Goal: Transaction & Acquisition: Purchase product/service

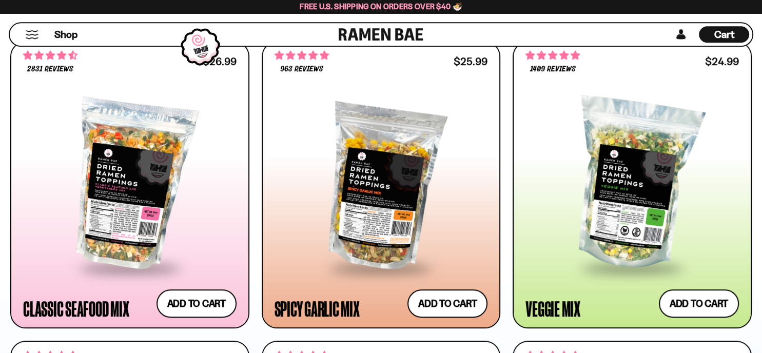
scroll to position [651, 0]
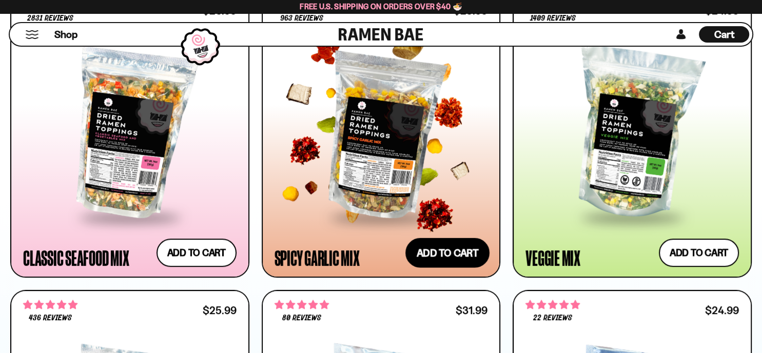
click at [472, 254] on button "Add to cart Add ― Regular price $25.99 Regular price Sale price $25.99 Unit pri…" at bounding box center [447, 253] width 84 height 30
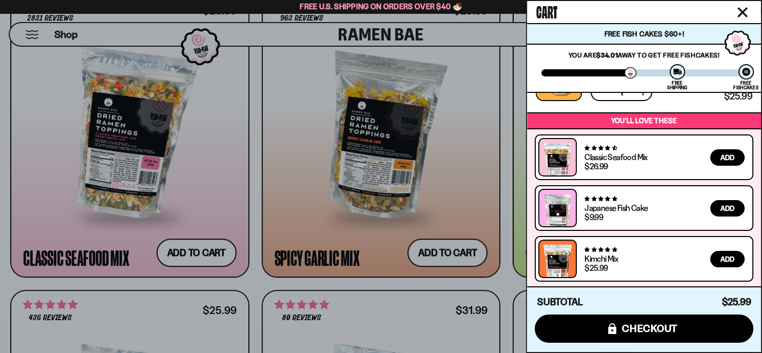
scroll to position [0, 0]
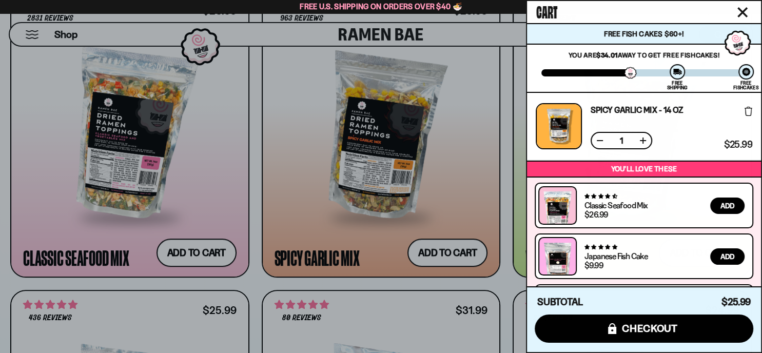
click at [742, 13] on icon "Close cart" at bounding box center [742, 12] width 9 height 9
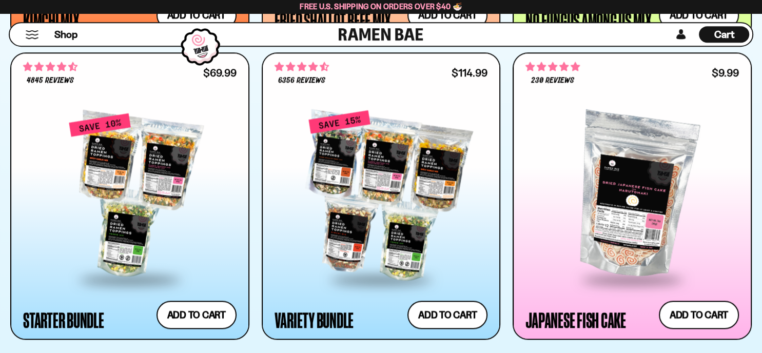
scroll to position [1193, 0]
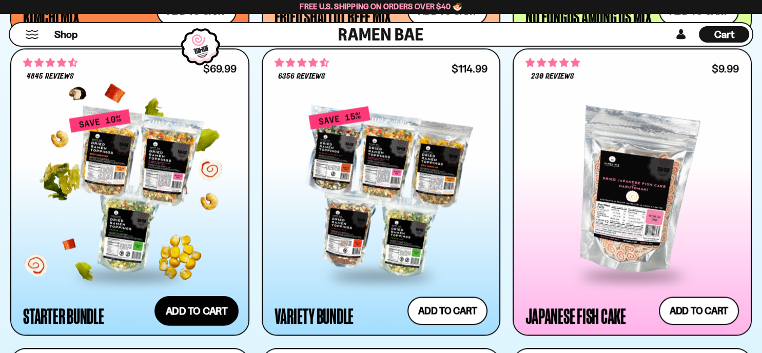
click at [190, 312] on button "Add to cart Add ― Regular price $69.99 Regular price $77.97 USD Sale price $69.…" at bounding box center [196, 311] width 84 height 30
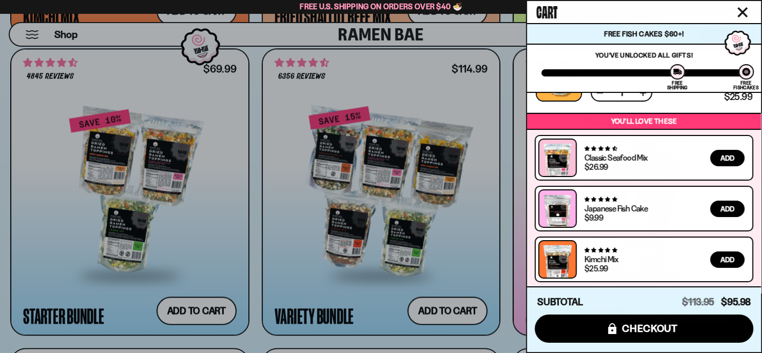
scroll to position [0, 0]
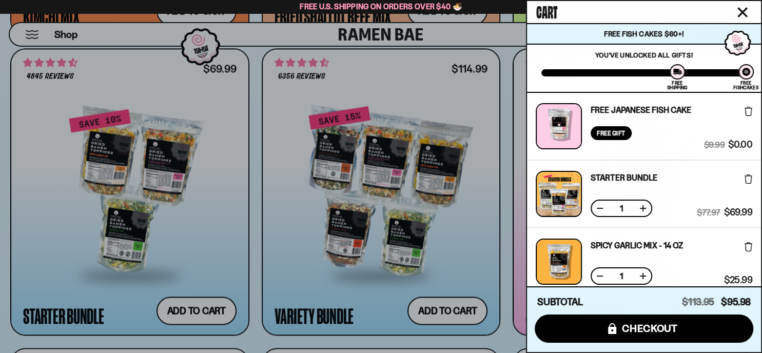
click at [746, 249] on icon at bounding box center [749, 246] width 8 height 9
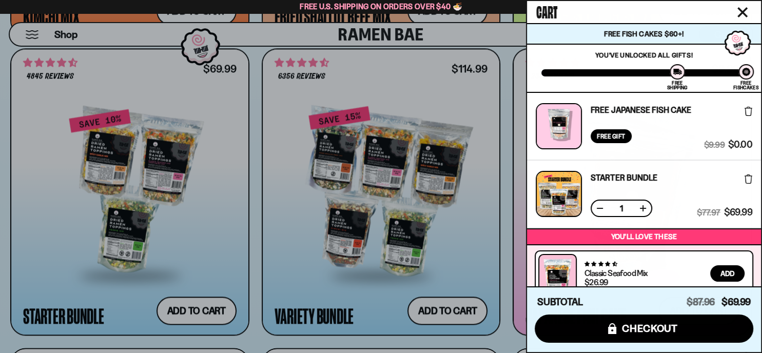
scroll to position [115, 0]
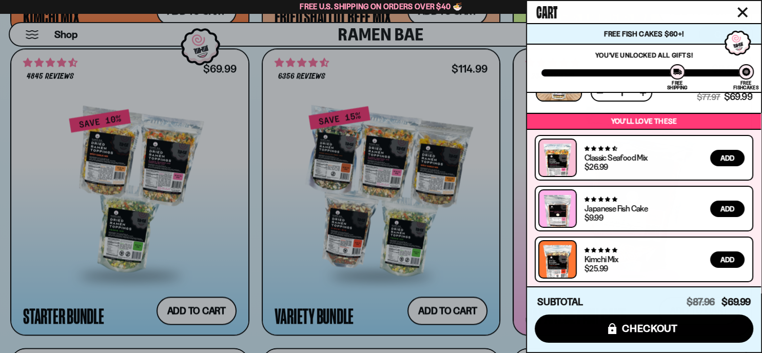
click at [267, 130] on div at bounding box center [381, 176] width 762 height 353
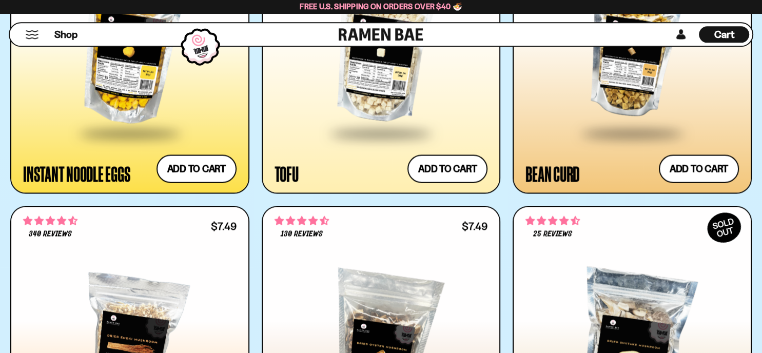
scroll to position [1897, 0]
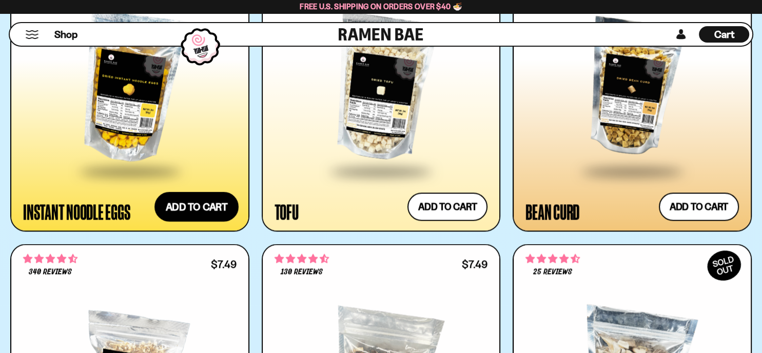
click at [213, 204] on button "Add to cart Add ― Regular price $7.49 Regular price Sale price $7.49 Unit price…" at bounding box center [196, 207] width 84 height 30
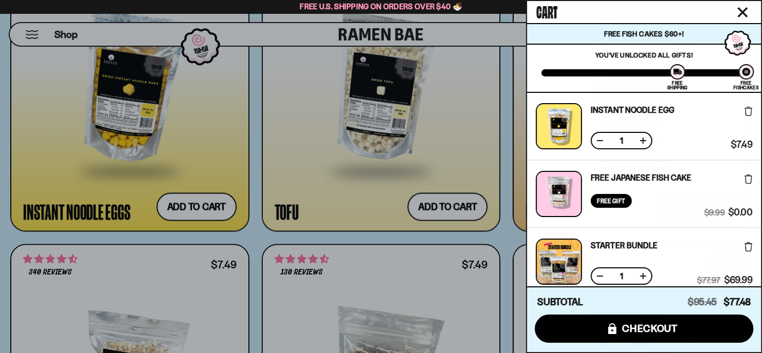
scroll to position [183, 0]
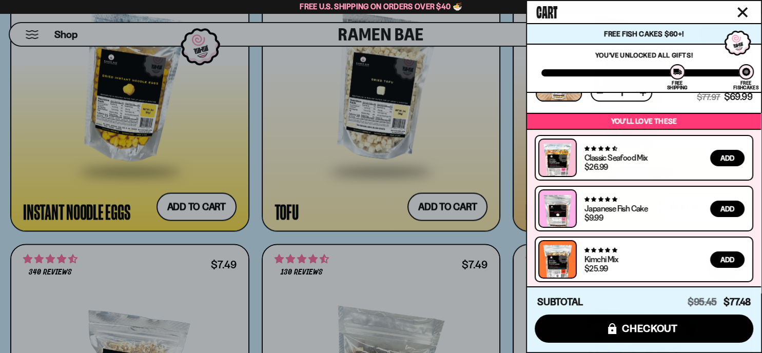
click at [248, 228] on div at bounding box center [381, 176] width 762 height 353
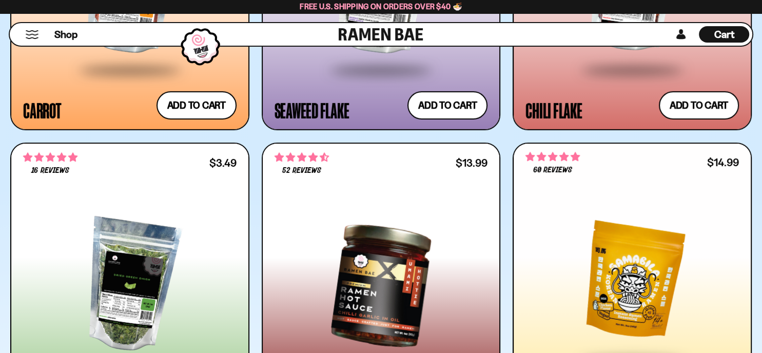
scroll to position [3306, 0]
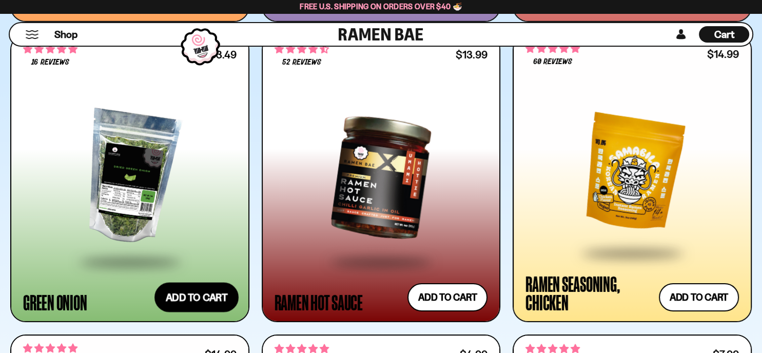
click at [204, 297] on button "Add to cart Add ― Regular price $3.49 Regular price Sale price $3.49 Unit price…" at bounding box center [196, 297] width 84 height 30
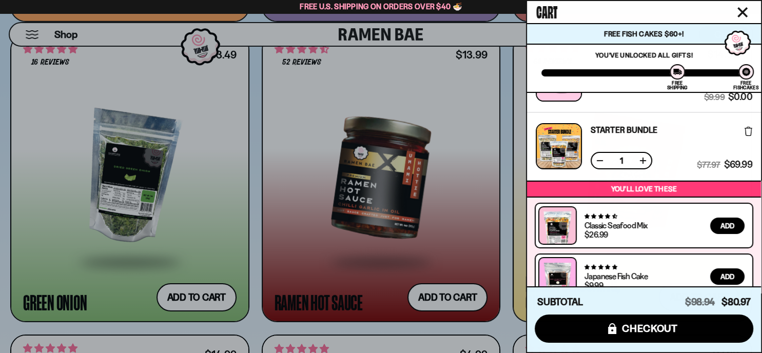
scroll to position [250, 0]
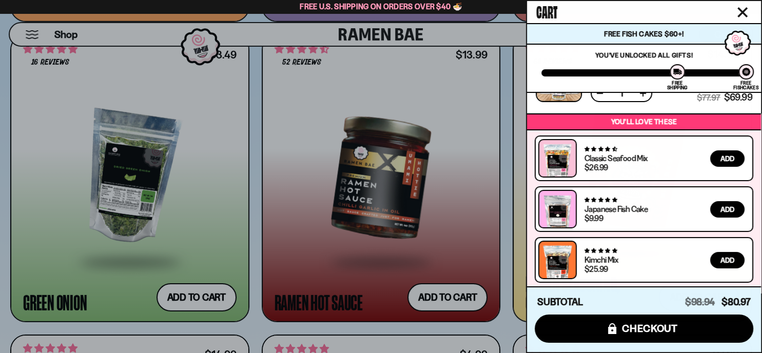
click at [256, 212] on div at bounding box center [381, 176] width 762 height 353
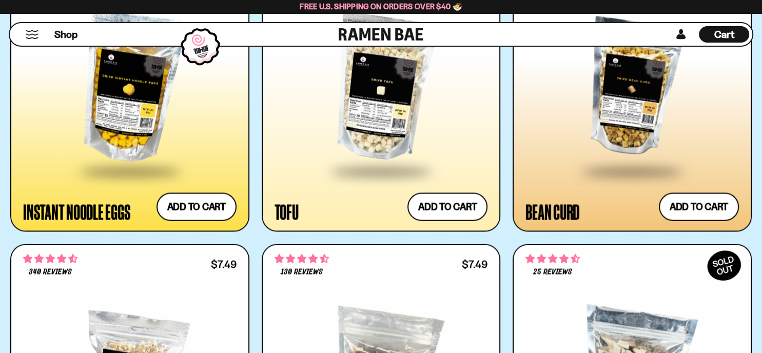
scroll to position [0, 0]
click at [449, 208] on button "Add to cart Add ― Regular price $7.99 Regular price Sale price $7.99 Unit price…" at bounding box center [447, 207] width 84 height 30
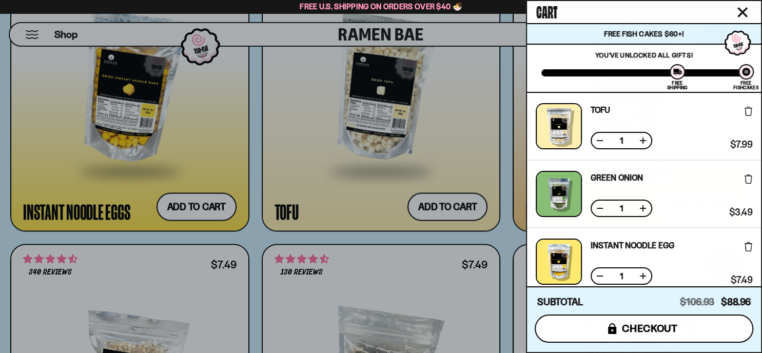
click at [625, 329] on span "checkout" at bounding box center [650, 328] width 56 height 11
